Goal: Transaction & Acquisition: Purchase product/service

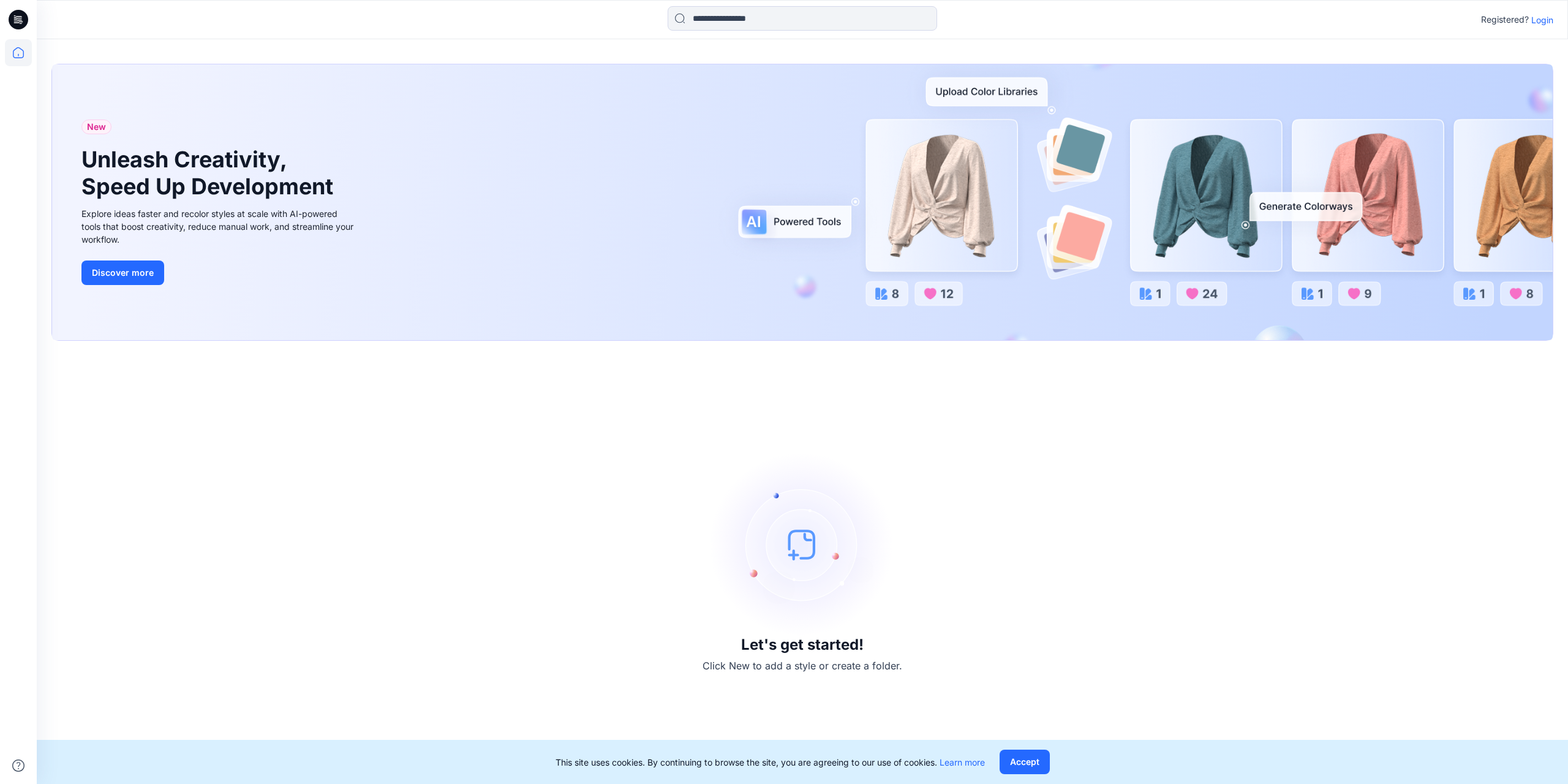
click at [1019, 762] on button "Accept" at bounding box center [1024, 762] width 50 height 25
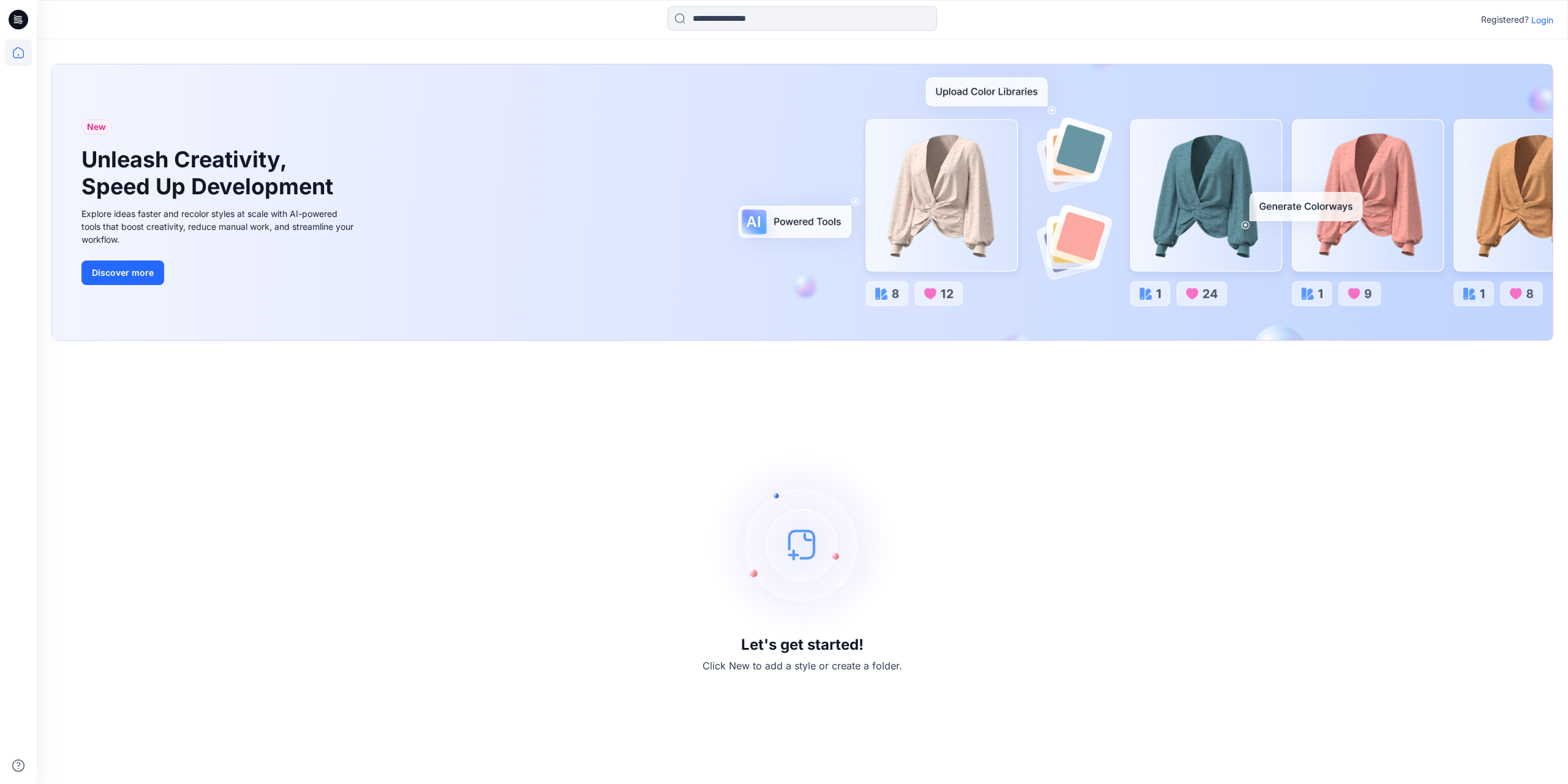
click at [22, 17] on icon at bounding box center [18, 20] width 20 height 20
click at [12, 51] on icon at bounding box center [18, 52] width 27 height 27
click at [13, 51] on icon at bounding box center [18, 52] width 11 height 11
click at [1548, 17] on p "Login" at bounding box center [1542, 20] width 22 height 13
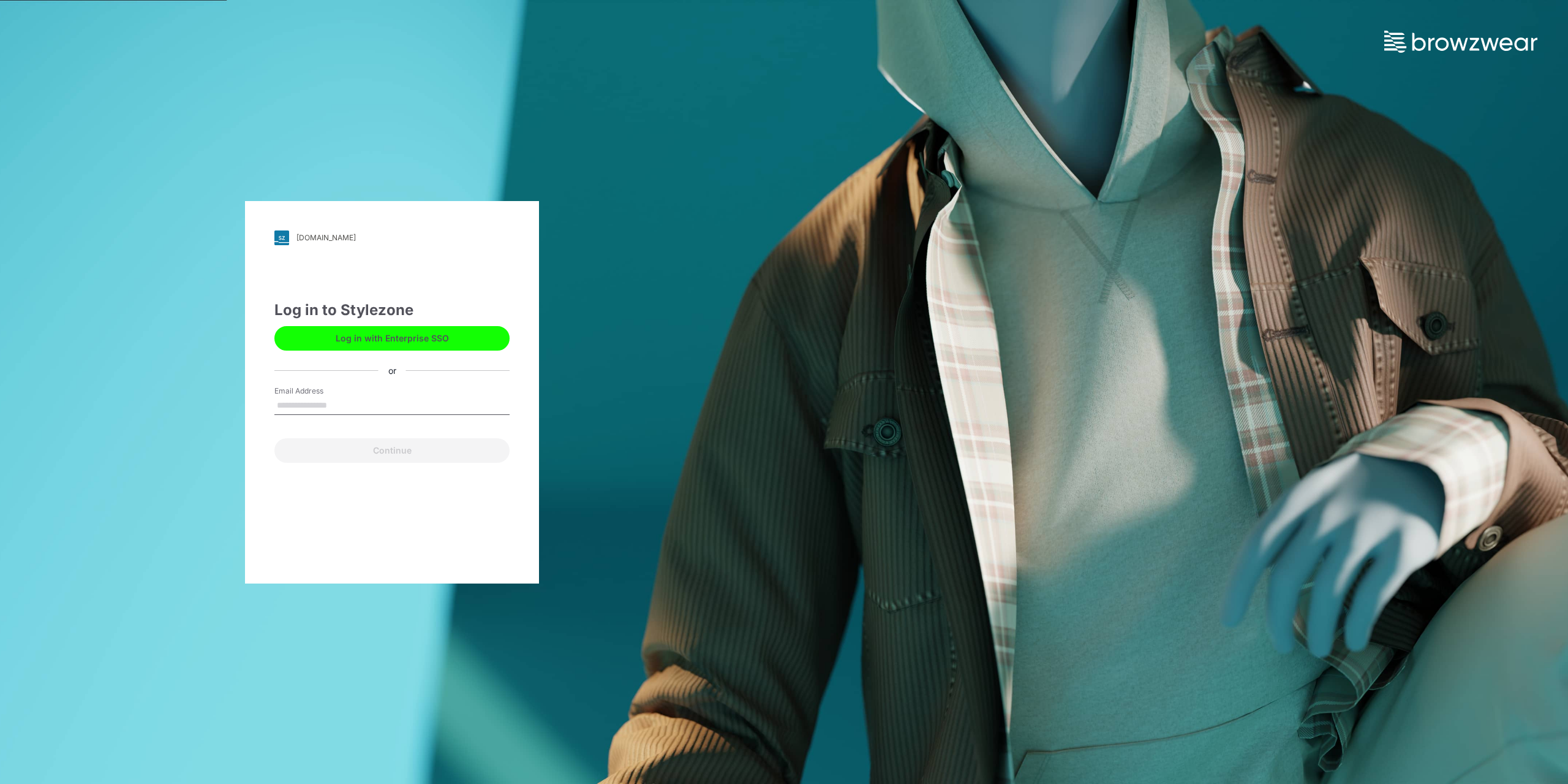
click at [321, 400] on input "Email Address" at bounding box center [392, 405] width 236 height 18
type input "**********"
click at [365, 454] on button "Continue" at bounding box center [392, 451] width 236 height 25
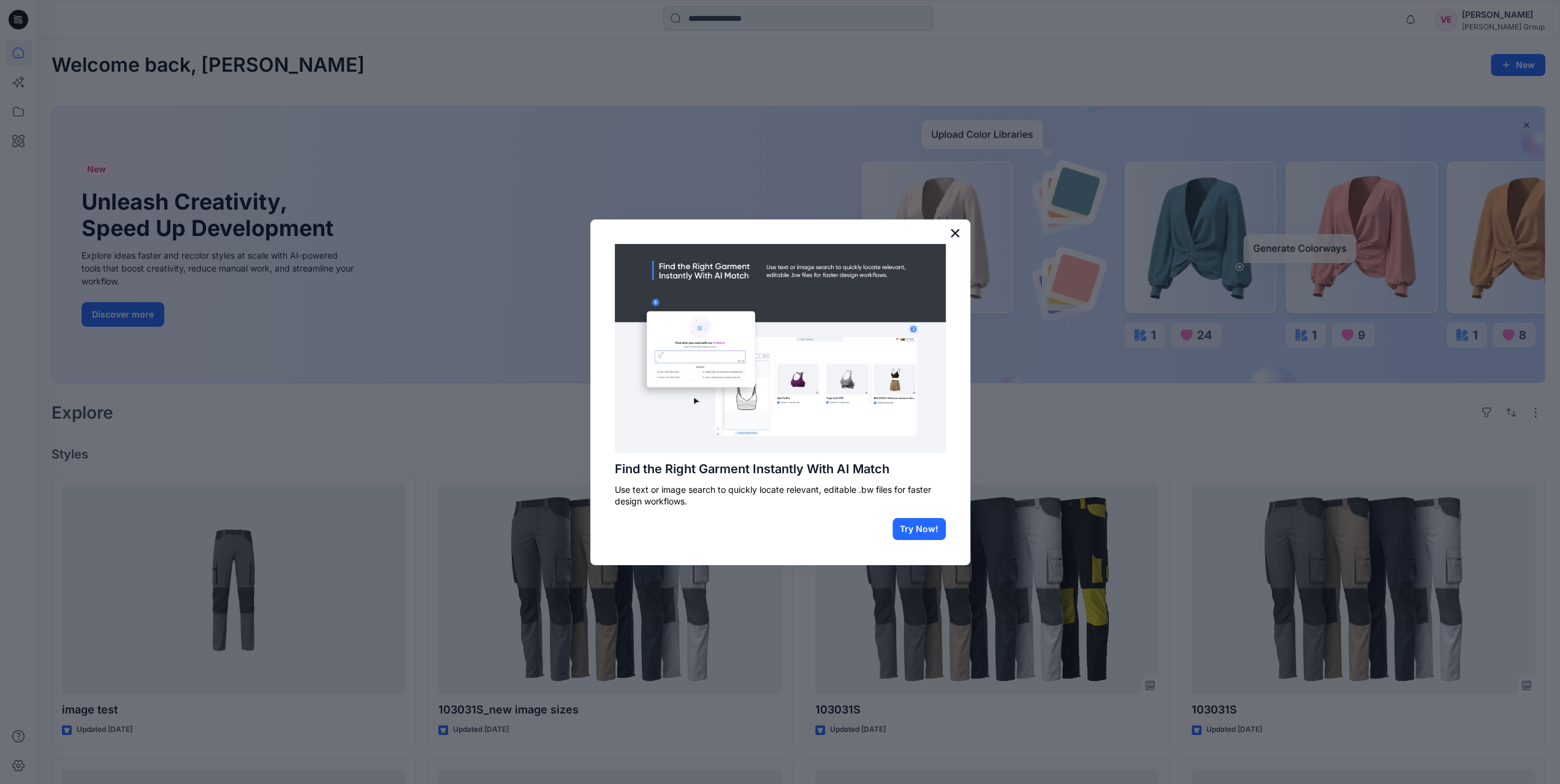
click at [951, 233] on button "×" at bounding box center [955, 233] width 12 height 20
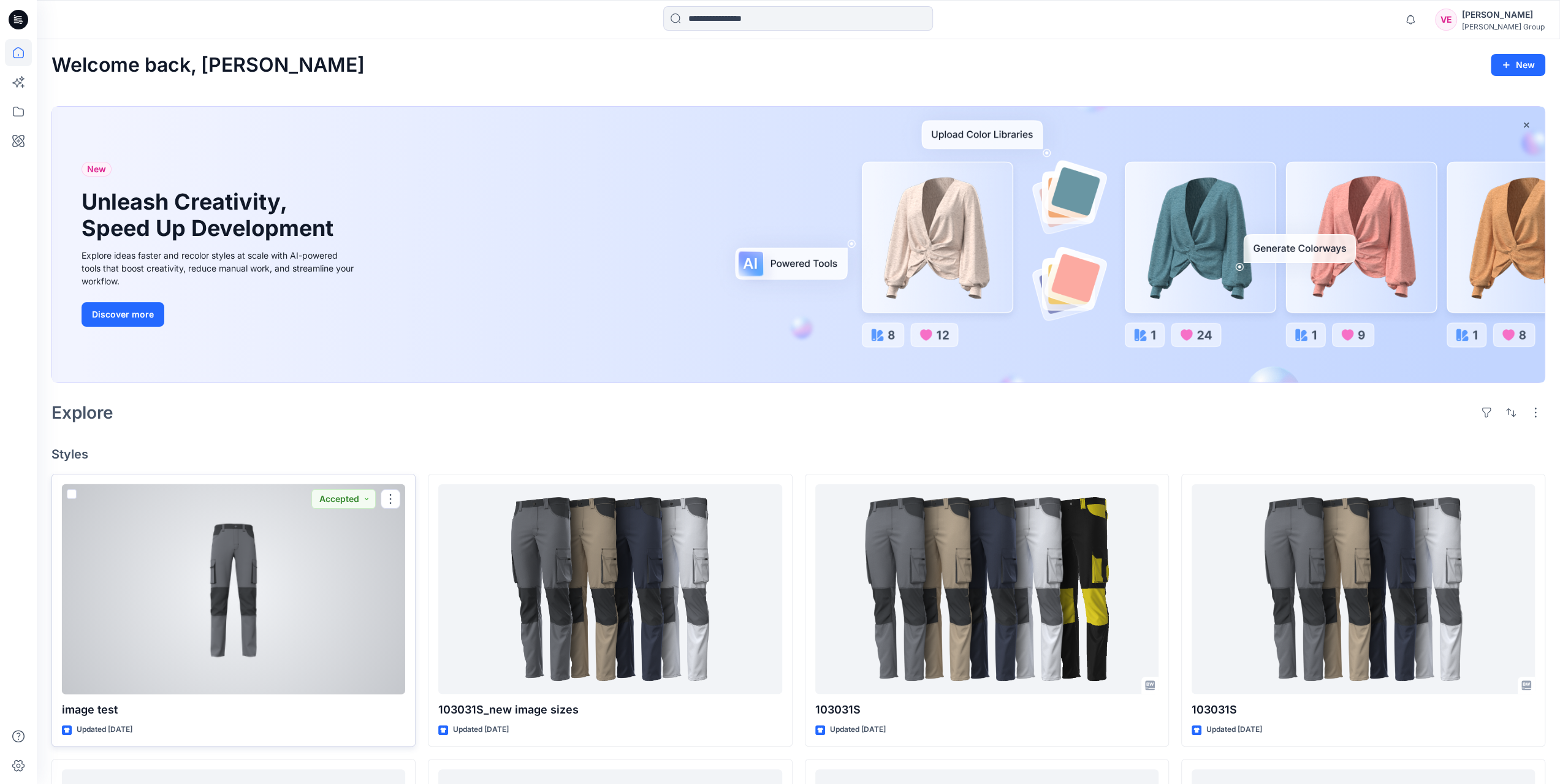
click at [228, 616] on div at bounding box center [233, 589] width 343 height 210
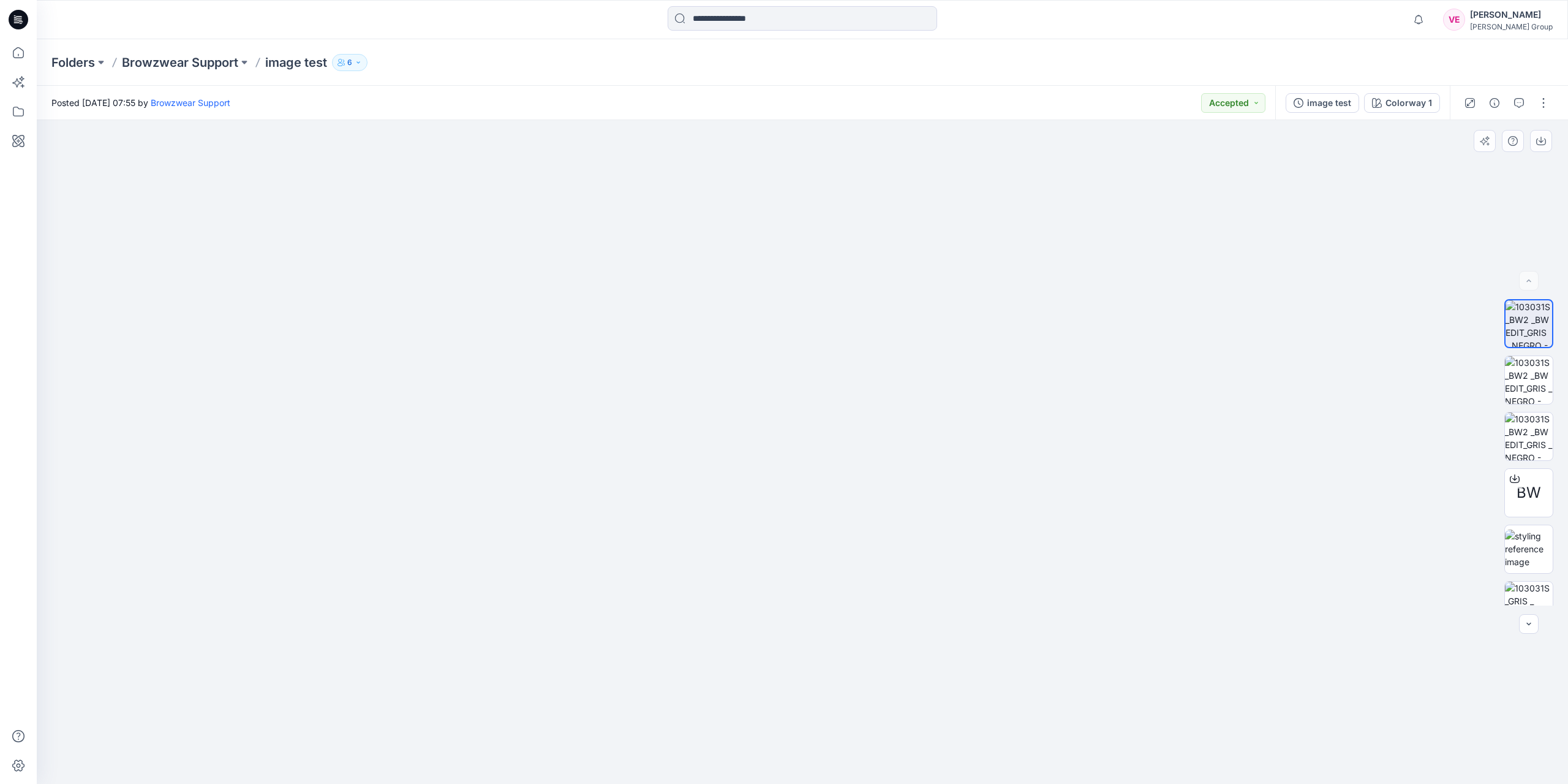
drag, startPoint x: 1034, startPoint y: 467, endPoint x: 973, endPoint y: 486, distance: 63.9
click at [973, 486] on img at bounding box center [803, 265] width 536 height 1036
click at [1532, 581] on img at bounding box center [1529, 581] width 48 height 48
drag, startPoint x: 849, startPoint y: 540, endPoint x: 855, endPoint y: 691, distance: 151.1
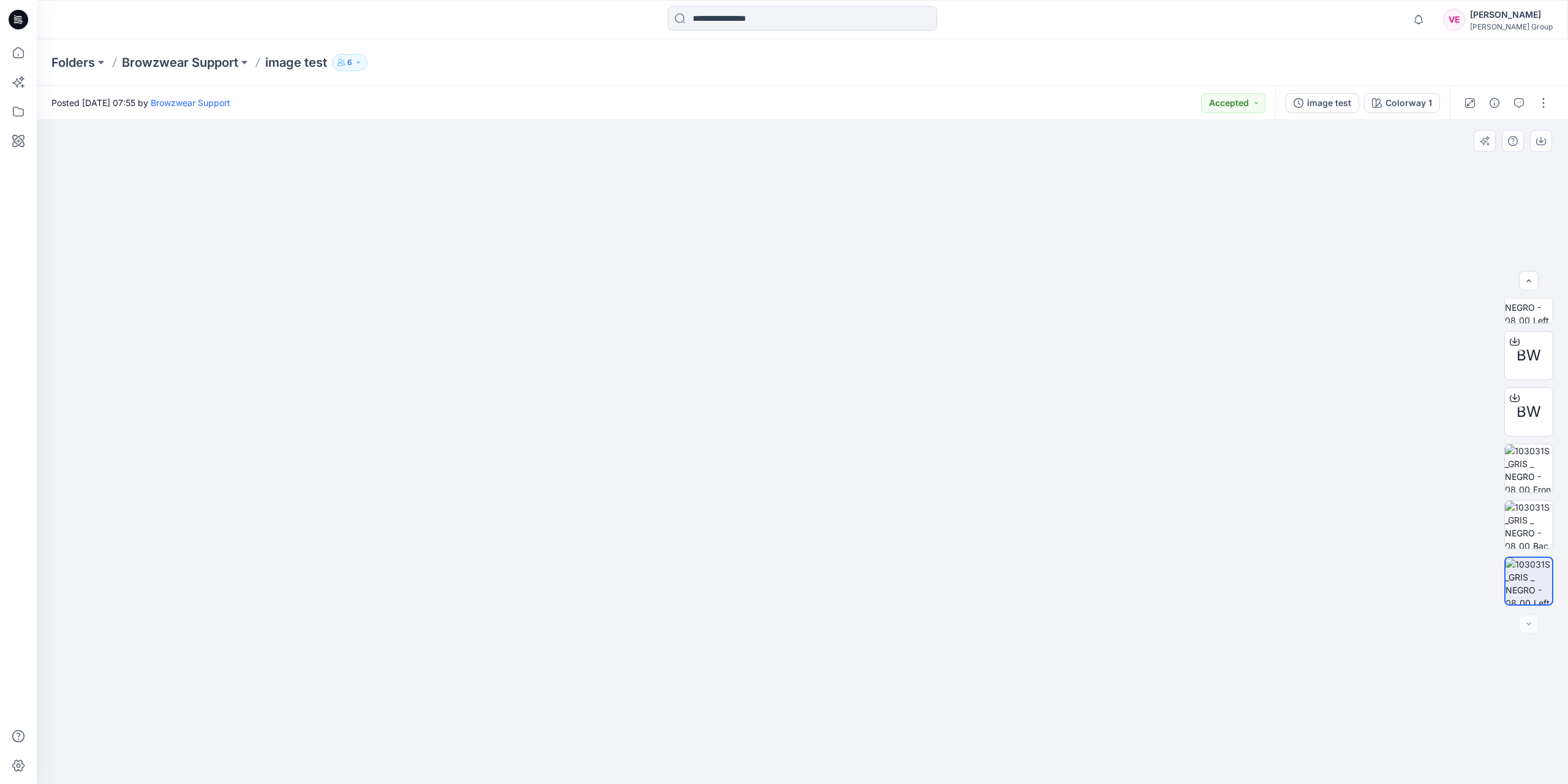
click at [855, 690] on img at bounding box center [808, 300] width 1567 height 967
